Goal: Task Accomplishment & Management: Use online tool/utility

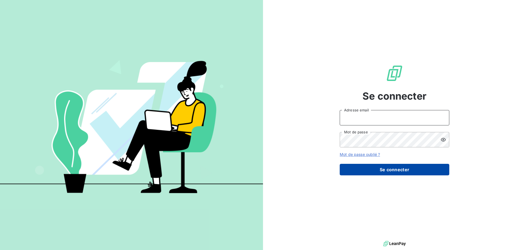
type input "laurent.klein@lorca.fr"
click at [386, 171] on button "Se connecter" at bounding box center [395, 170] width 110 height 12
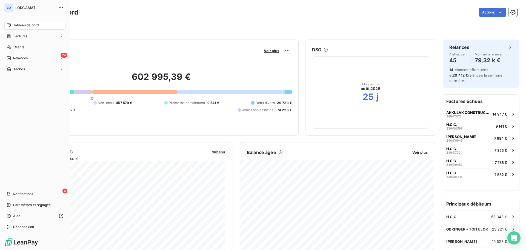
click at [31, 25] on span "Tableau de bord" at bounding box center [25, 25] width 25 height 5
click at [24, 58] on span "Relances" at bounding box center [20, 58] width 15 height 5
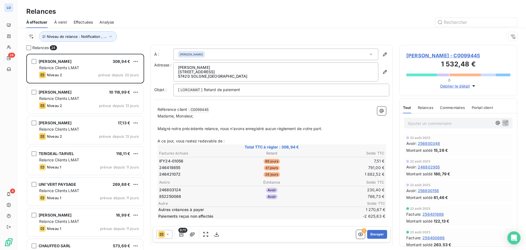
click at [82, 23] on span "Effectuées" at bounding box center [83, 21] width 19 height 5
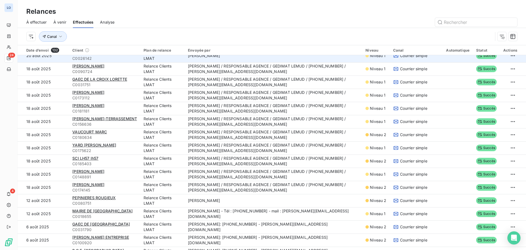
scroll to position [55, 0]
